Goal: Transaction & Acquisition: Purchase product/service

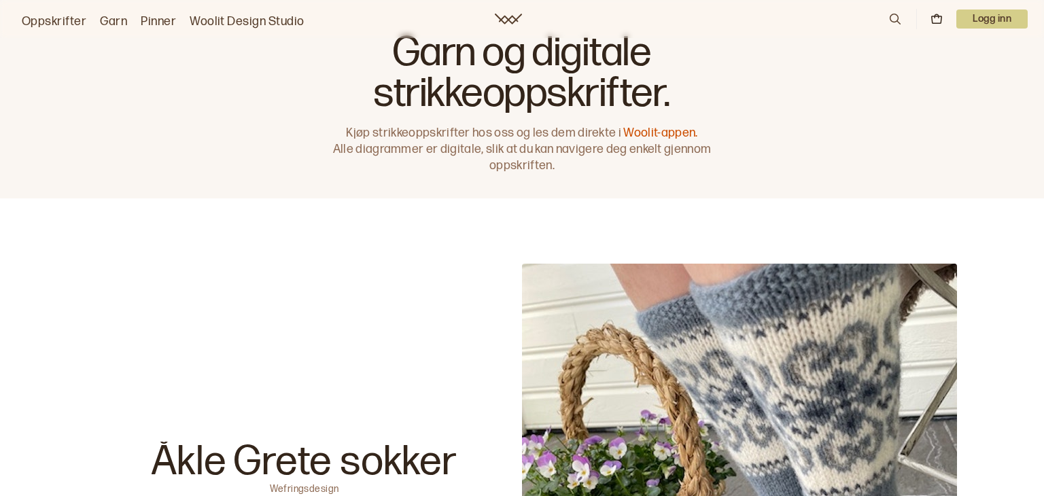
click at [981, 16] on p "Logg inn" at bounding box center [991, 19] width 71 height 19
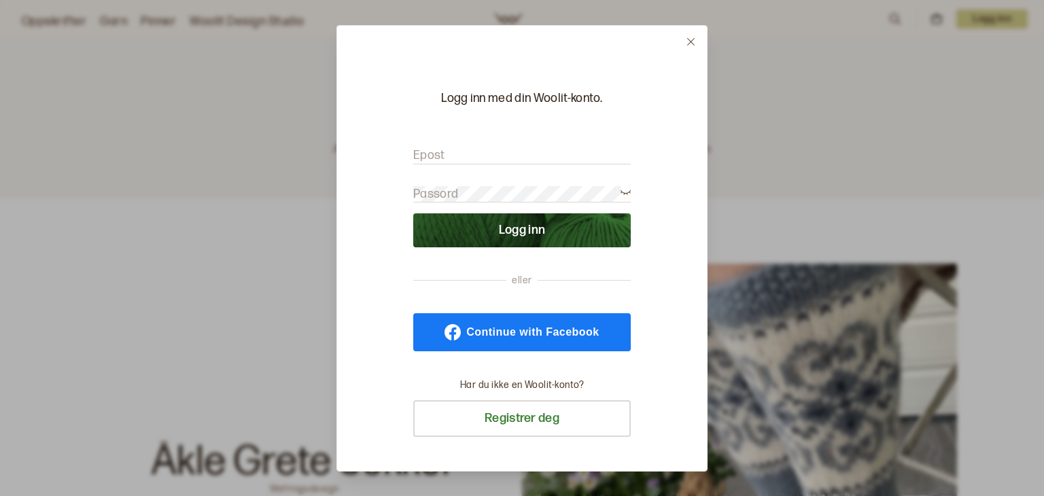
click at [489, 334] on span "Continue with Facebook" at bounding box center [532, 332] width 132 height 11
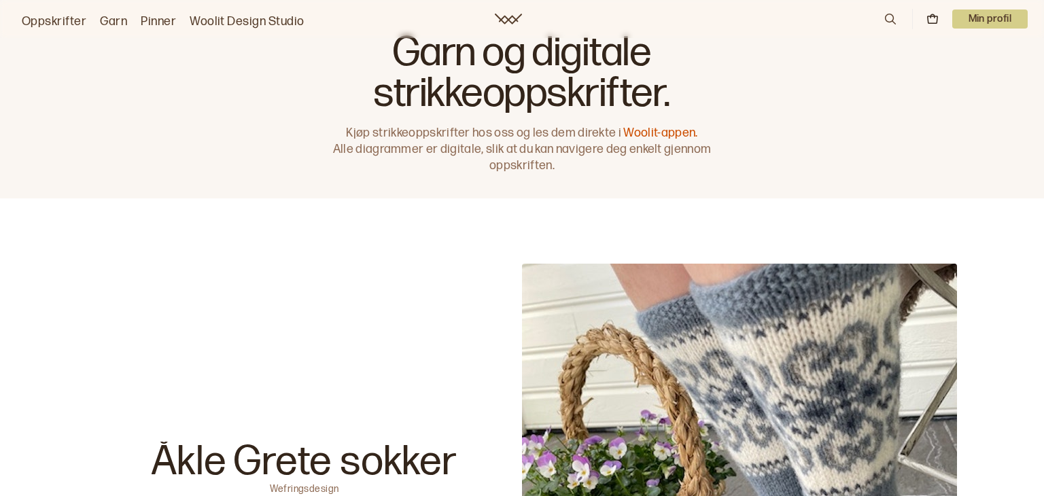
click at [72, 23] on link "Oppskrifter" at bounding box center [54, 21] width 65 height 19
click at [66, 18] on link "Oppskrifter" at bounding box center [54, 21] width 65 height 19
click at [66, 22] on link "Oppskrifter" at bounding box center [54, 21] width 65 height 19
click at [55, 16] on link "Oppskrifter" at bounding box center [54, 21] width 65 height 19
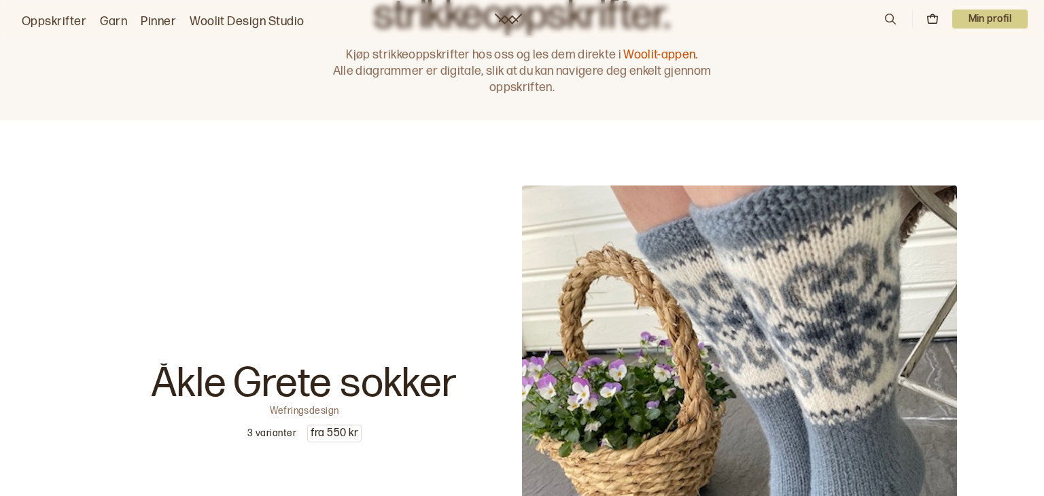
scroll to position [79, 0]
click at [650, 48] on link "Woolit-appen." at bounding box center [660, 54] width 74 height 14
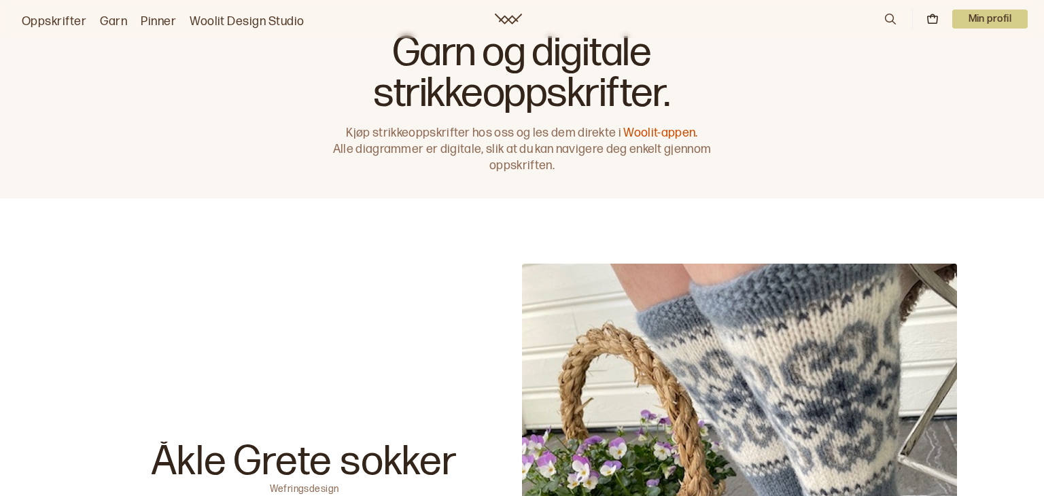
click at [66, 20] on link "Oppskrifter" at bounding box center [54, 21] width 65 height 19
click at [889, 21] on icon at bounding box center [890, 19] width 15 height 15
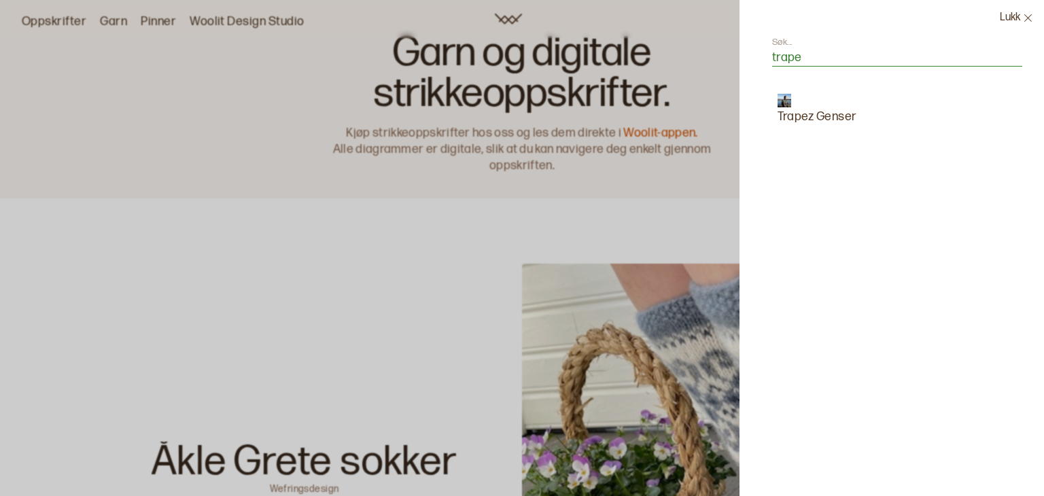
type input "trape"
click at [840, 114] on p "Trapez Genser" at bounding box center [816, 116] width 79 height 19
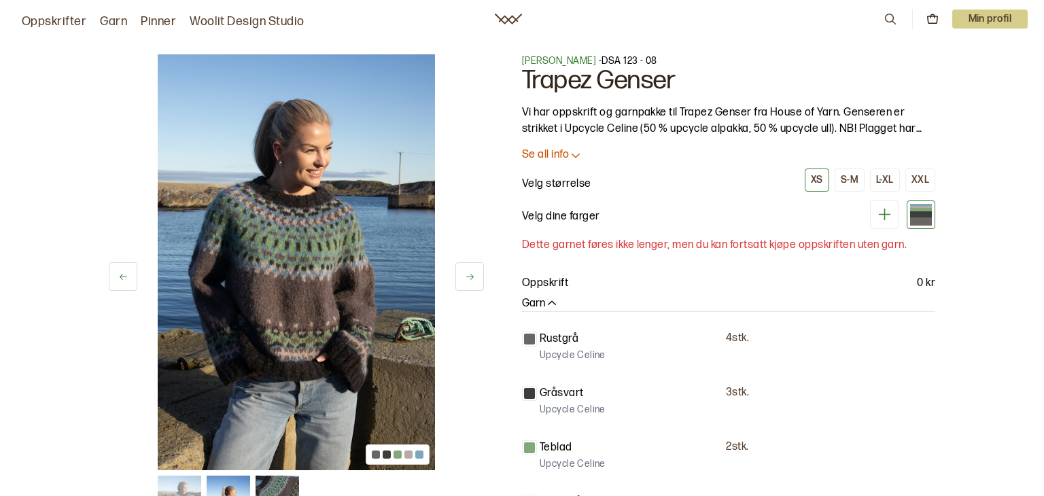
click at [567, 152] on p "Se all info" at bounding box center [545, 155] width 47 height 14
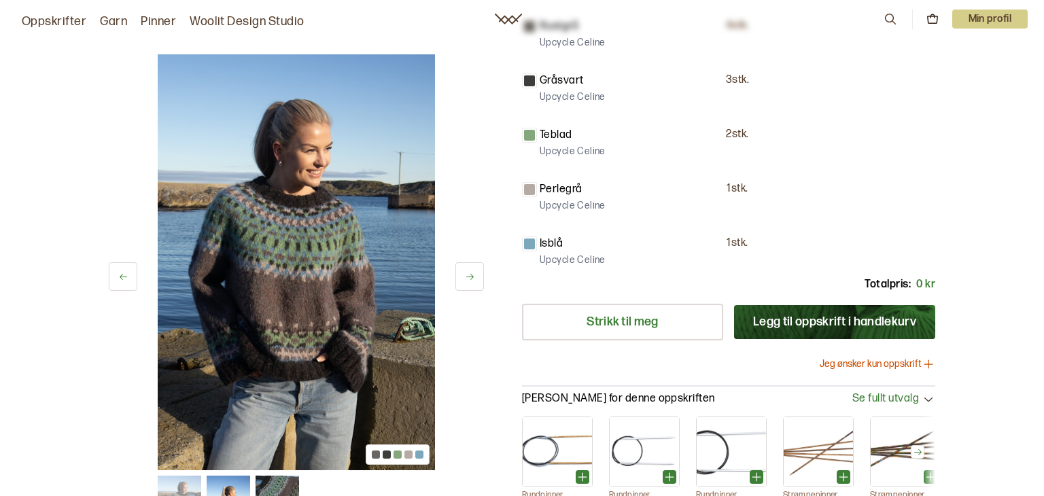
scroll to position [700, 0]
click at [824, 319] on button "Legg til oppskrift i handlekurv" at bounding box center [834, 321] width 201 height 34
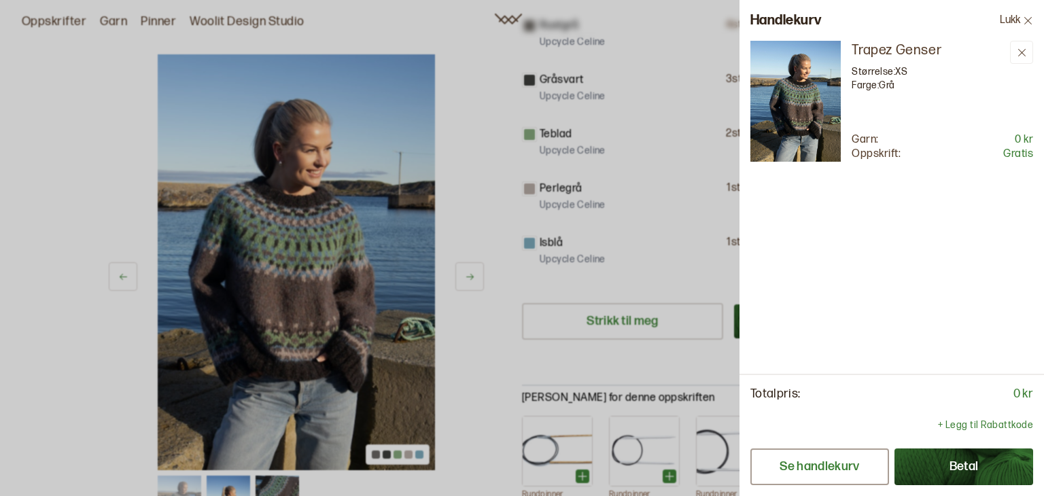
click at [850, 465] on button "Se handlekurv" at bounding box center [819, 466] width 139 height 37
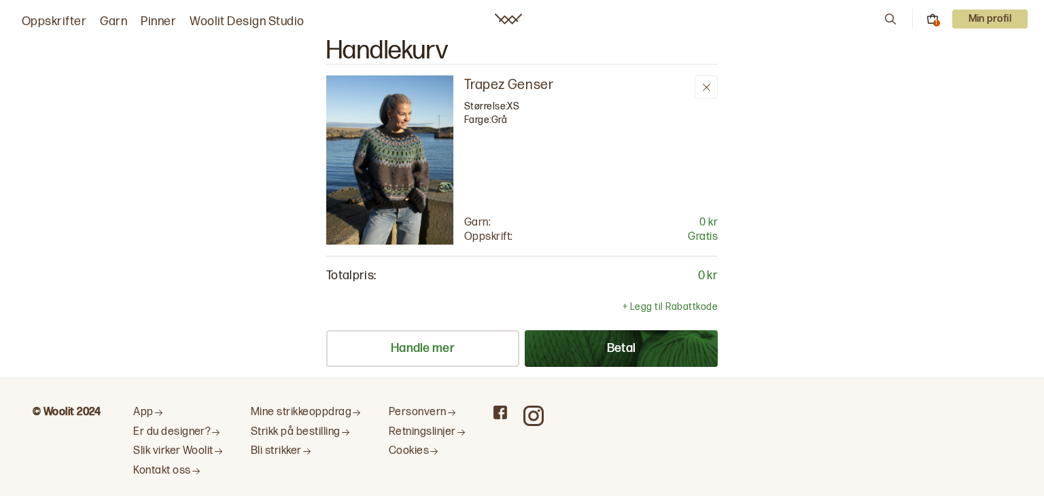
click at [484, 90] on p "Trapez Genser" at bounding box center [576, 84] width 225 height 19
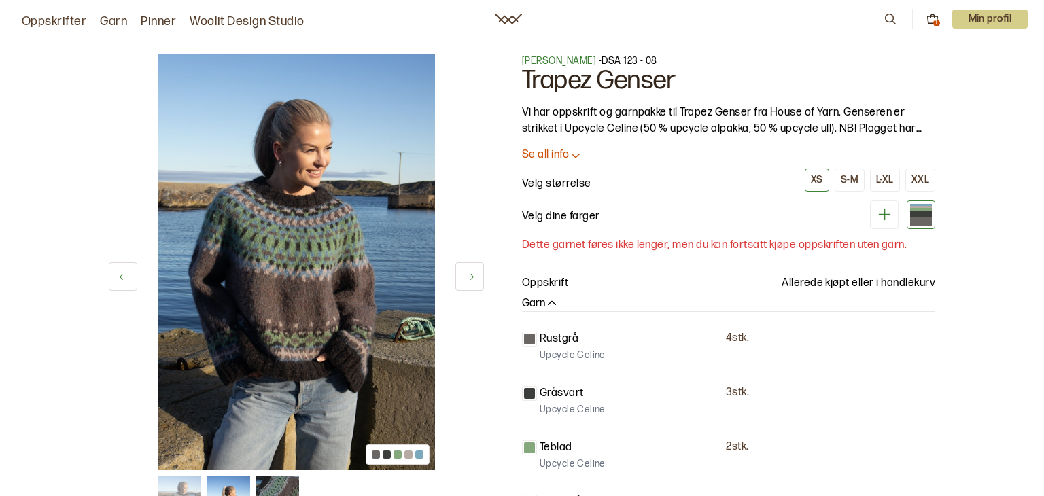
click at [851, 181] on div "S-M" at bounding box center [849, 180] width 18 height 12
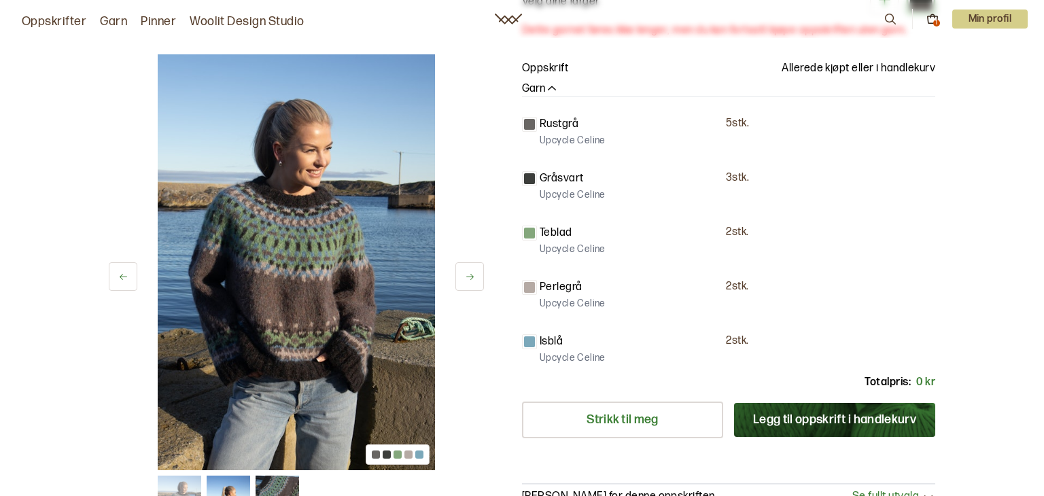
scroll to position [220, 0]
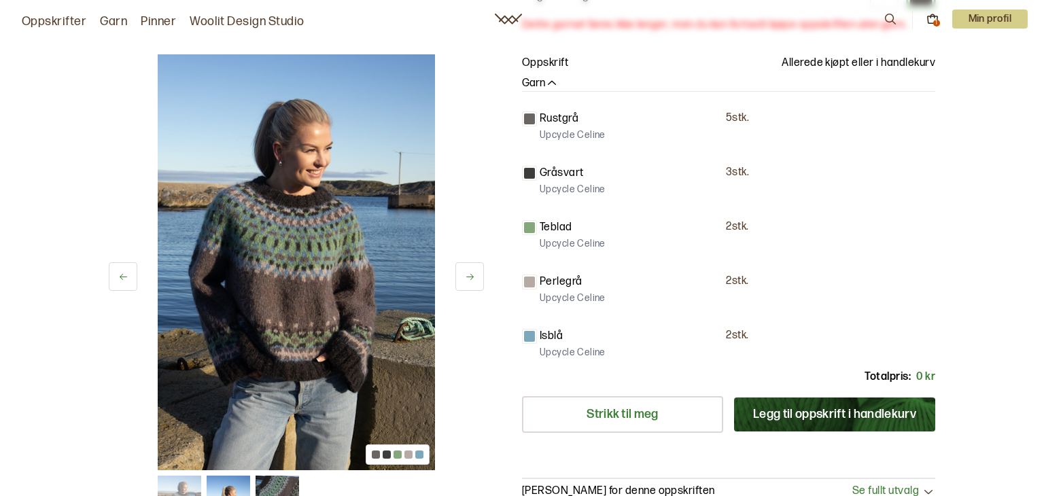
click at [756, 410] on button "Legg til oppskrift i handlekurv" at bounding box center [834, 414] width 201 height 34
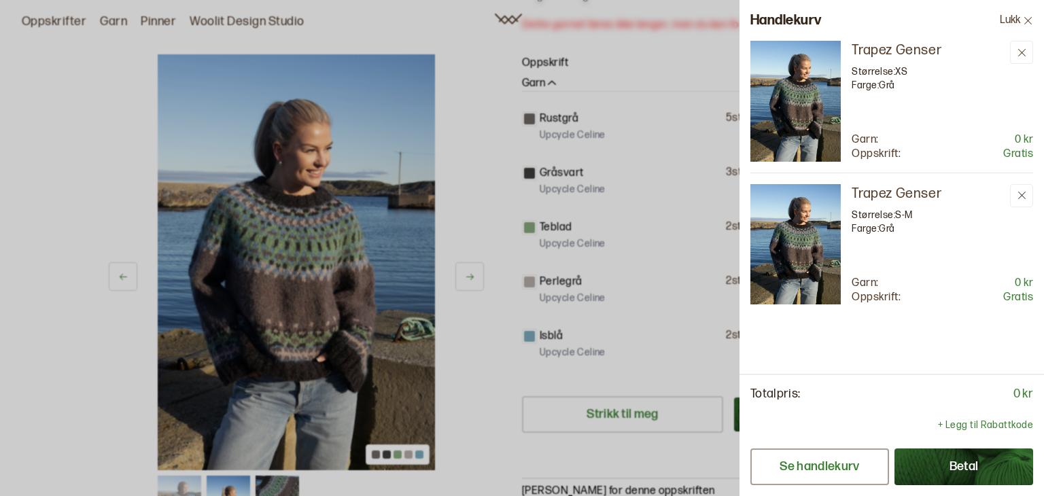
click at [845, 466] on button "Se handlekurv" at bounding box center [819, 466] width 139 height 37
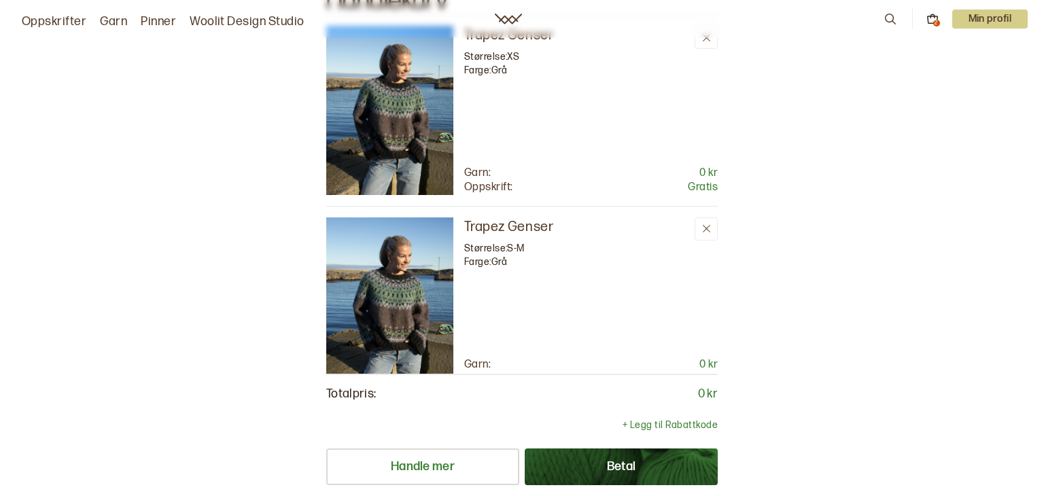
scroll to position [55, 0]
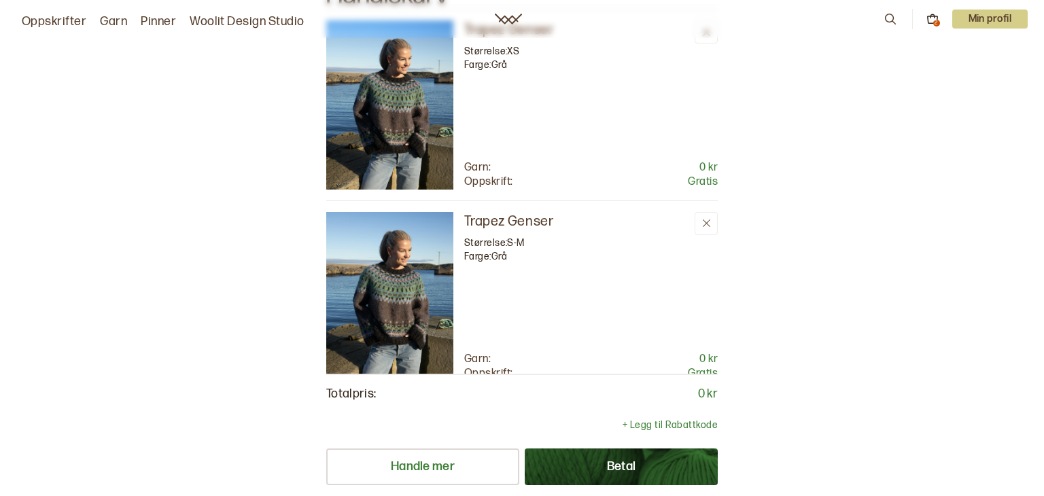
click at [662, 459] on button "Betal" at bounding box center [621, 466] width 193 height 37
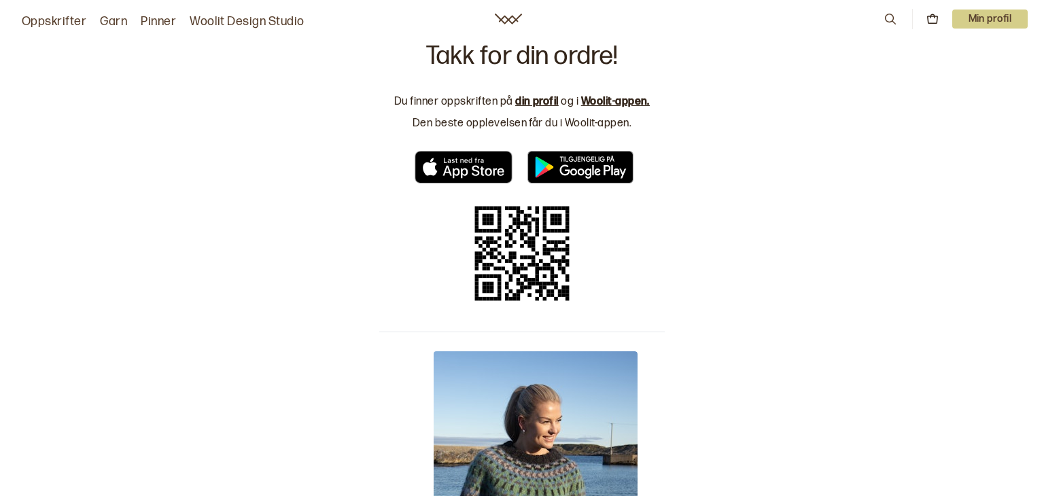
click at [1002, 18] on p "Min profil" at bounding box center [990, 19] width 76 height 19
click at [953, 55] on span "Profil" at bounding box center [942, 54] width 25 height 13
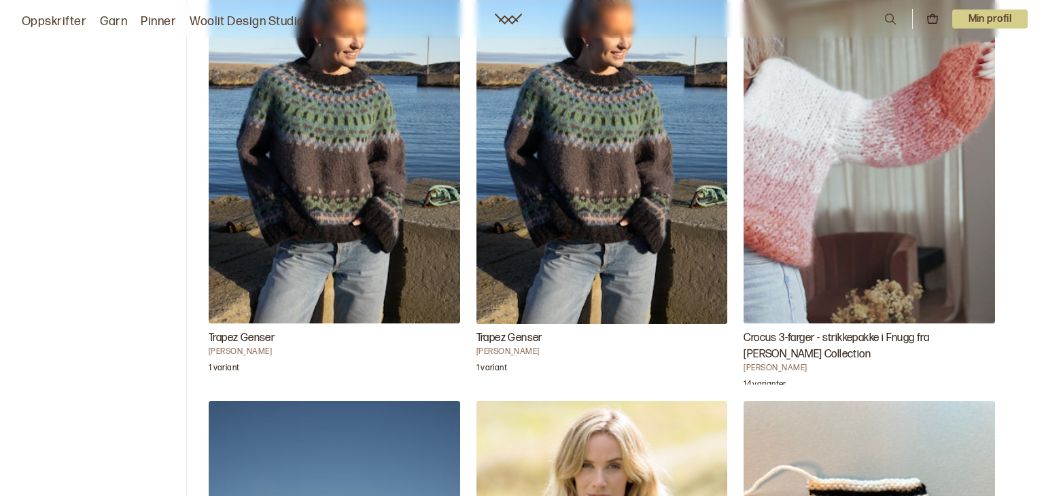
scroll to position [141, 0]
